Goal: Check status: Check status

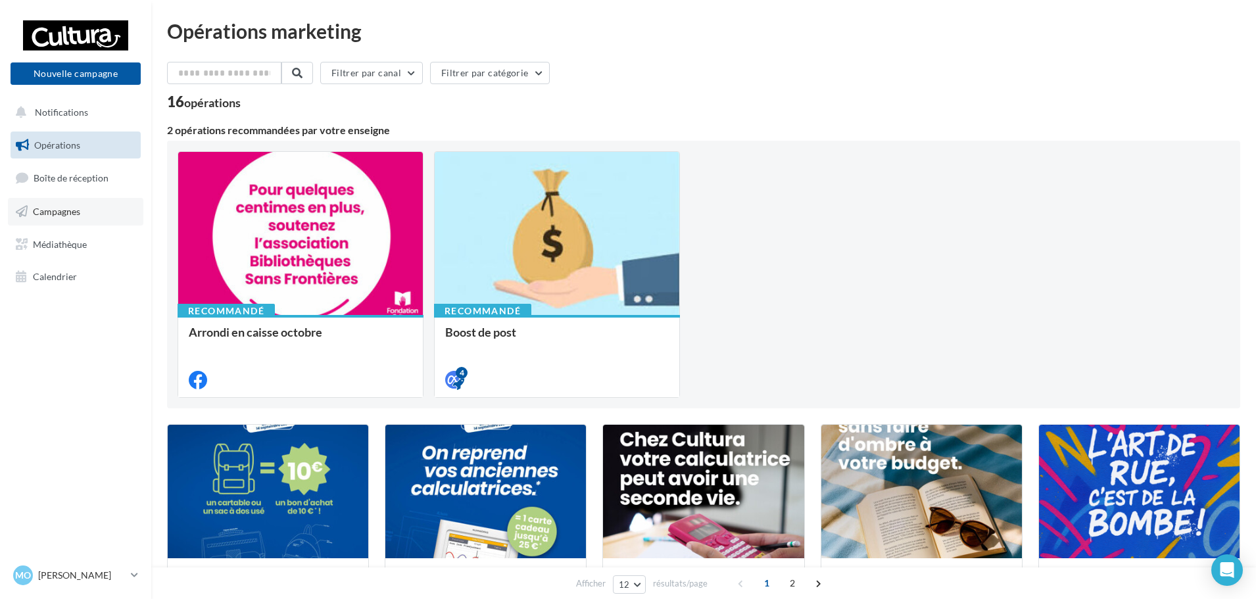
click at [64, 216] on span "Campagnes" at bounding box center [56, 211] width 47 height 11
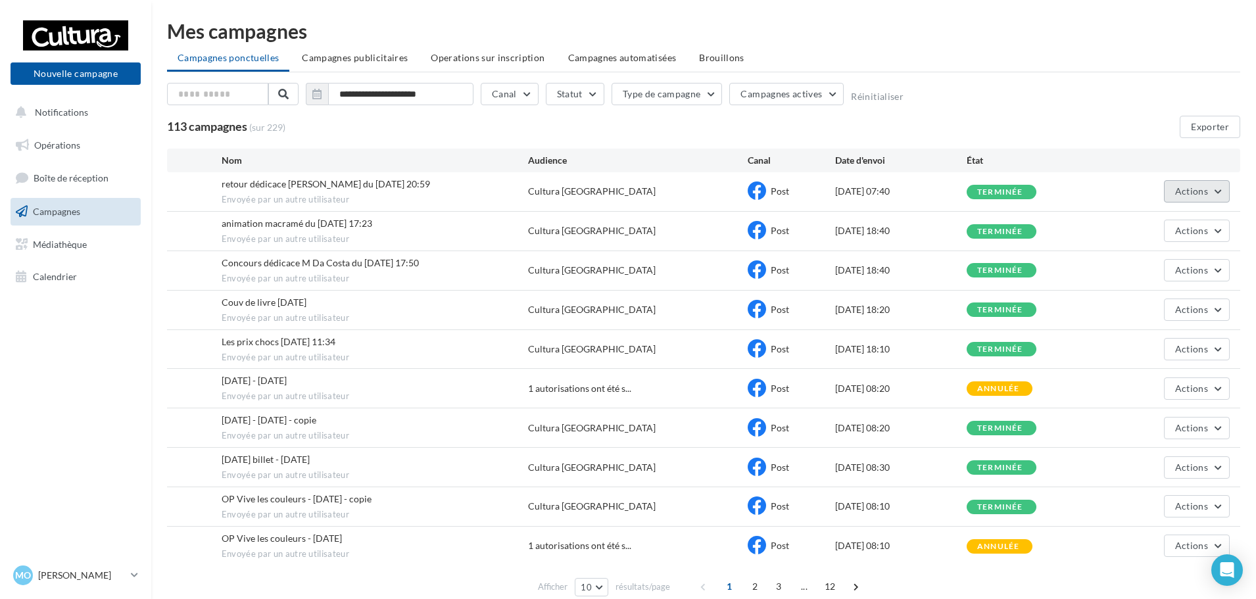
click at [1211, 192] on button "Actions" at bounding box center [1197, 191] width 66 height 22
click at [1185, 220] on button "Voir les résultats" at bounding box center [1164, 222] width 132 height 34
click at [1188, 231] on span "Actions" at bounding box center [1191, 230] width 33 height 11
click at [1147, 258] on button "Voir les résultats" at bounding box center [1164, 262] width 132 height 34
click at [1217, 268] on button "Actions" at bounding box center [1197, 270] width 66 height 22
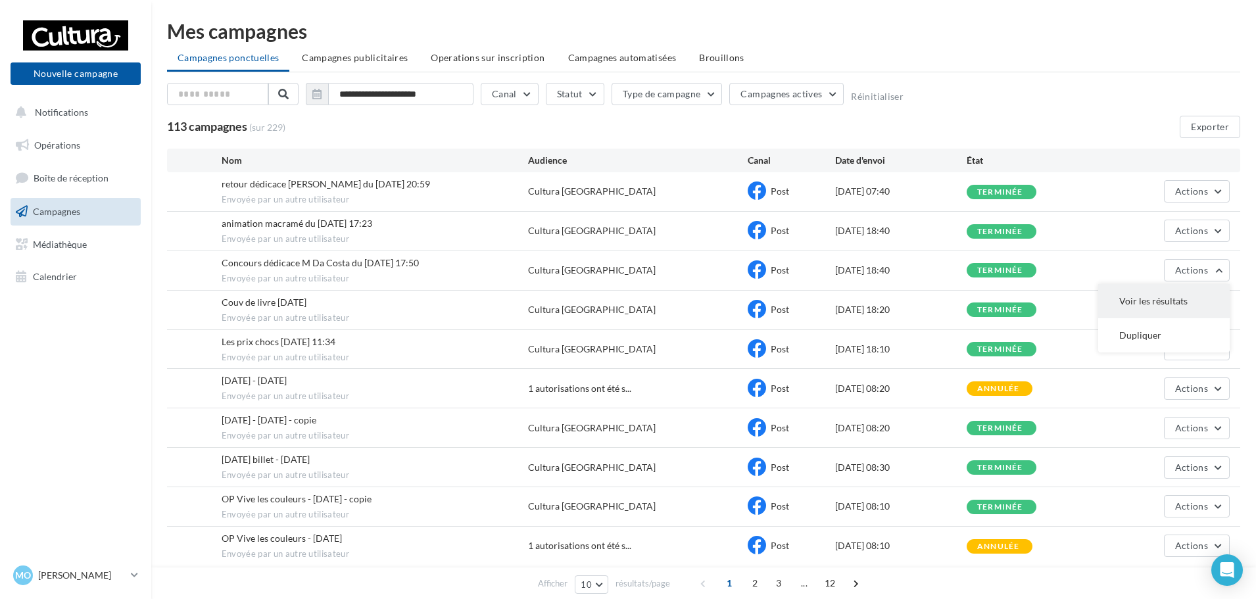
click at [1155, 289] on button "Voir les résultats" at bounding box center [1164, 301] width 132 height 34
